Goal: Information Seeking & Learning: Understand process/instructions

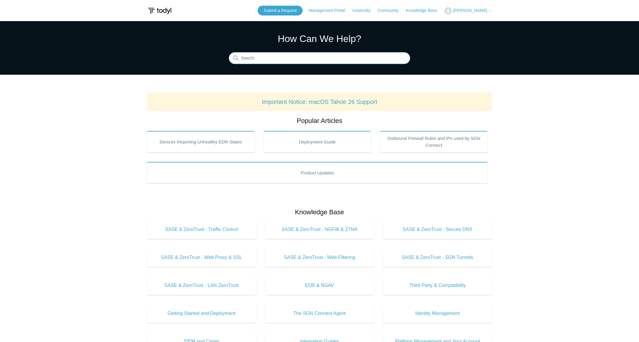
click at [271, 57] on input "Search" at bounding box center [319, 58] width 181 height 12
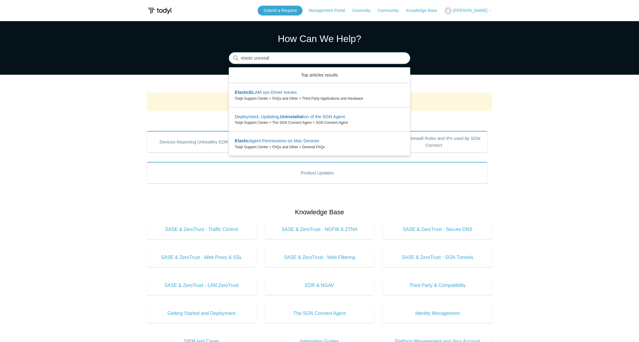
type input "elastic uninstall"
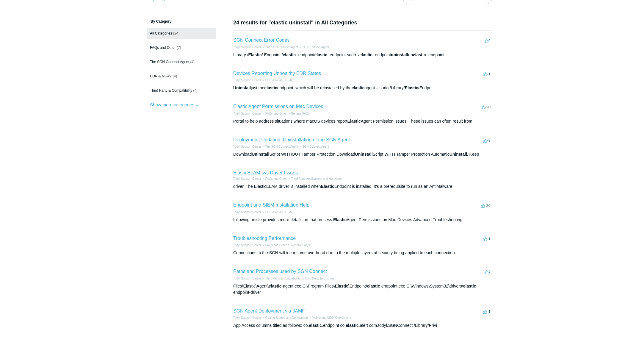
scroll to position [50, 0]
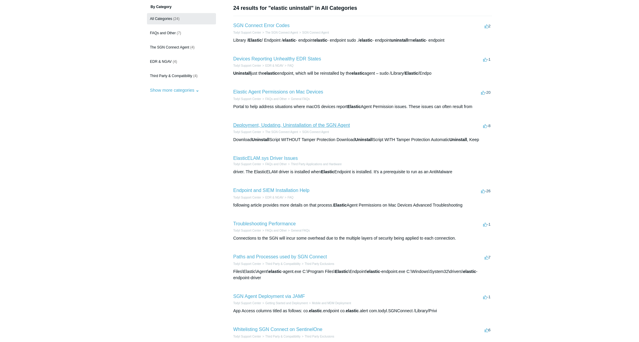
click at [288, 126] on link "Deployment, Updating, Uninstallation of the SGN Agent" at bounding box center [291, 125] width 117 height 5
click at [266, 158] on link "ElasticELAM.sys Driver Issues" at bounding box center [265, 158] width 65 height 5
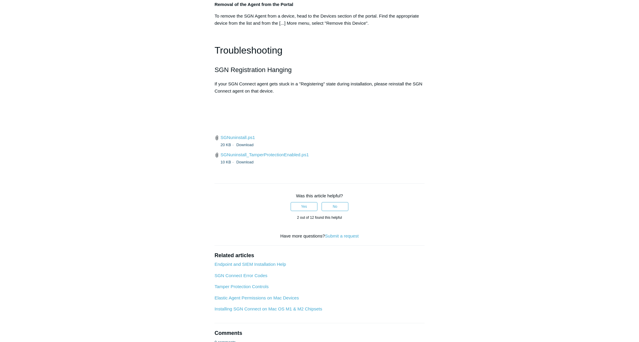
scroll to position [1388, 0]
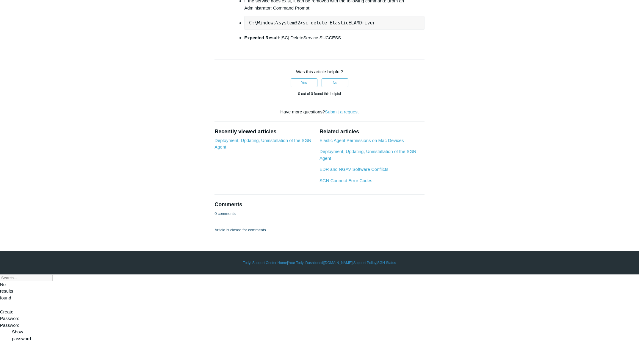
scroll to position [0, 1]
drag, startPoint x: 248, startPoint y: 150, endPoint x: 458, endPoint y: 159, distance: 209.8
copy pre "C:\Windows\system32>dir /b c:\Windows\System32\drivers\ElasticElam.sys"
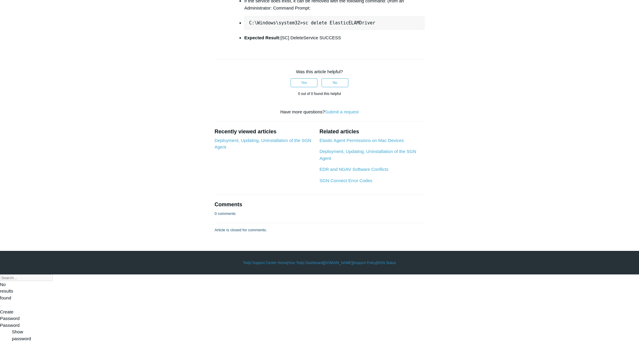
drag, startPoint x: 372, startPoint y: 199, endPoint x: 232, endPoint y: 194, distance: 139.8
copy strong "C:\Windows\system32>sc query ElasticELAMDriver"
drag, startPoint x: 390, startPoint y: 259, endPoint x: 246, endPoint y: 258, distance: 144.5
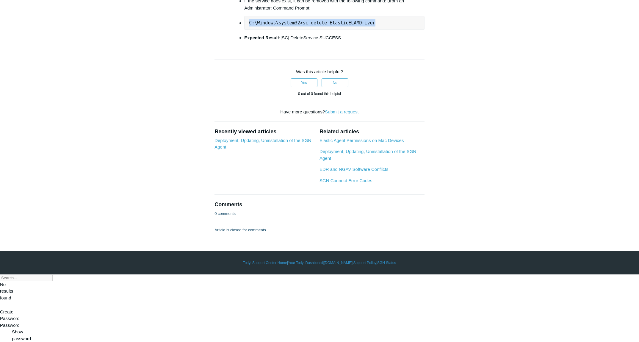
click at [246, 30] on pre "C:\Windows\system32>sc delete ElasticELAMDriver" at bounding box center [334, 23] width 180 height 14
copy pre "C:\Windows\system32>sc delete ElasticELAMDriver"
drag, startPoint x: 327, startPoint y: 260, endPoint x: 342, endPoint y: 261, distance: 14.3
click at [327, 30] on pre "C:\Windows\system32>sc delete ElasticELAMDriver" at bounding box center [334, 23] width 180 height 14
drag, startPoint x: 376, startPoint y: 259, endPoint x: 298, endPoint y: 262, distance: 78.2
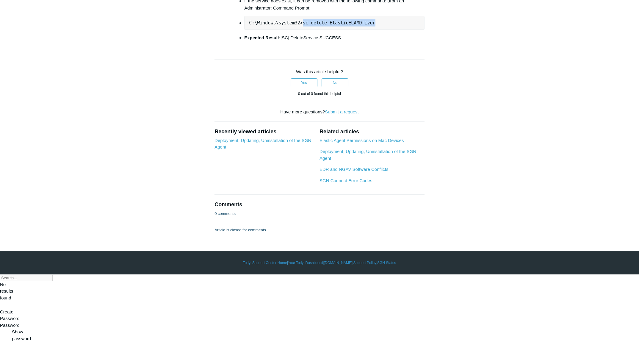
click at [298, 30] on pre "C:\Windows\system32>sc delete ElasticELAMDriver" at bounding box center [334, 23] width 180 height 14
copy pre "sc delete ElasticELAMDriver"
drag, startPoint x: 297, startPoint y: 201, endPoint x: 364, endPoint y: 201, distance: 66.6
copy strong "sc query ElasticELAMDriver"
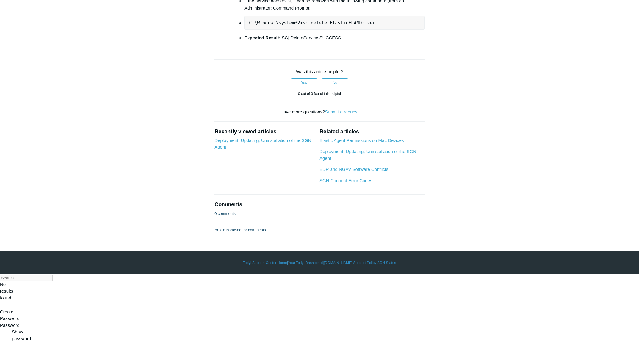
drag, startPoint x: 297, startPoint y: 149, endPoint x: 421, endPoint y: 152, distance: 124.3
copy pre "dir /b c:\Windows\System32\drivers\ElasticElam.sys"
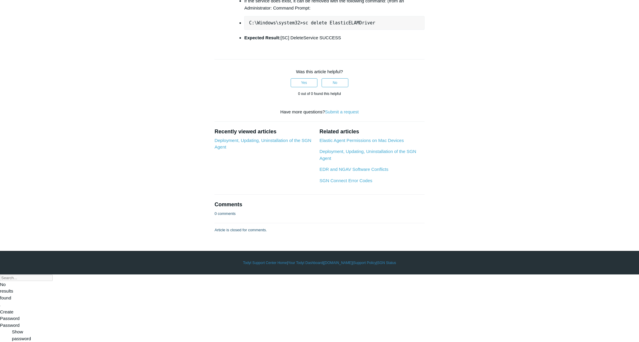
scroll to position [1406, 0]
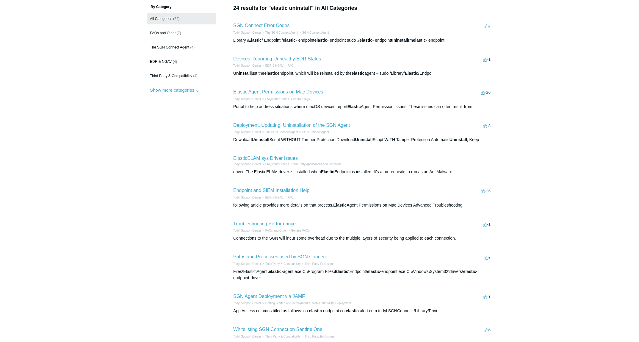
scroll to position [50, 0]
click at [278, 157] on link "ElasticELAM.sys Driver Issues" at bounding box center [265, 158] width 65 height 5
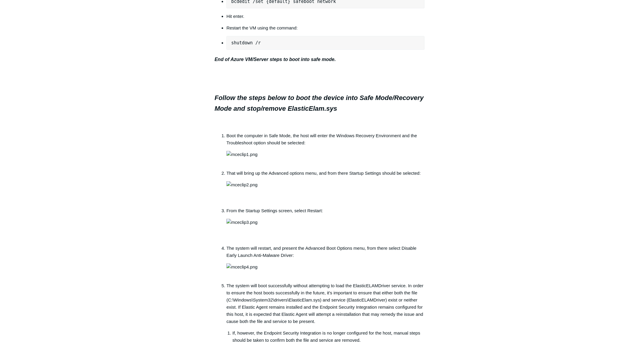
scroll to position [446, 0]
